Goal: Information Seeking & Learning: Learn about a topic

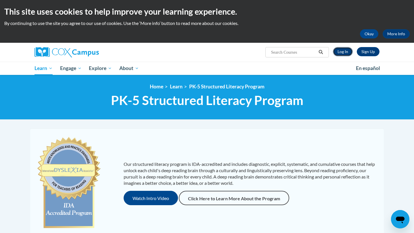
click at [349, 50] on link "Log In" at bounding box center [343, 51] width 20 height 9
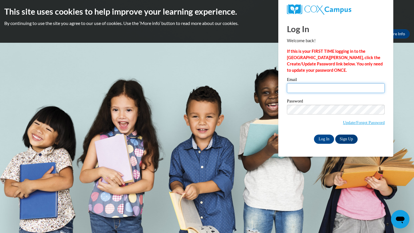
click at [317, 89] on input "Email" at bounding box center [336, 88] width 98 height 10
type input "johnsonpa1@yahoo.com"
click at [323, 139] on input "Log In" at bounding box center [324, 139] width 20 height 9
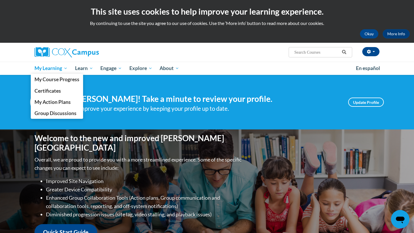
click at [55, 72] on span "My Learning" at bounding box center [51, 68] width 33 height 7
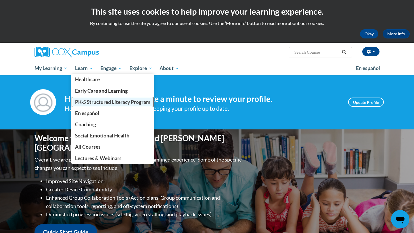
click at [96, 101] on span "PK-5 Structured Literacy Program" at bounding box center [112, 102] width 75 height 6
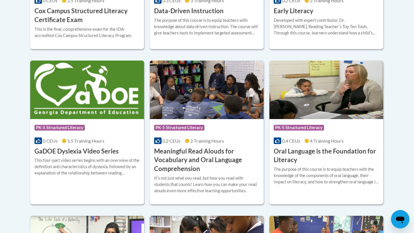
scroll to position [345, 0]
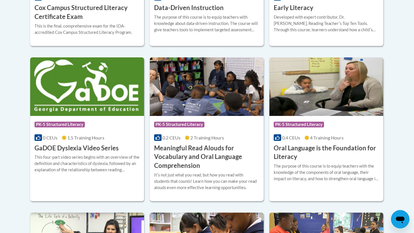
click at [191, 145] on h3 "Meaningful Read Alouds for Vocabulary and Oral Language Comprehension" at bounding box center [206, 157] width 105 height 26
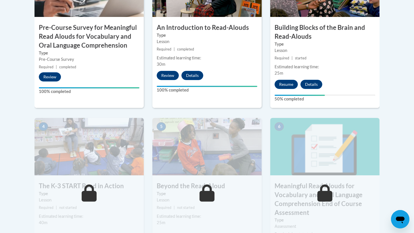
scroll to position [248, 0]
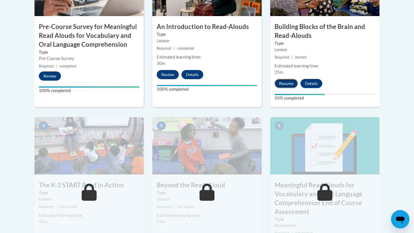
click at [279, 84] on button "Resume" at bounding box center [286, 83] width 23 height 9
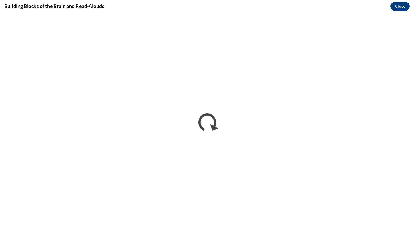
scroll to position [0, 0]
